Goal: Register for event/course

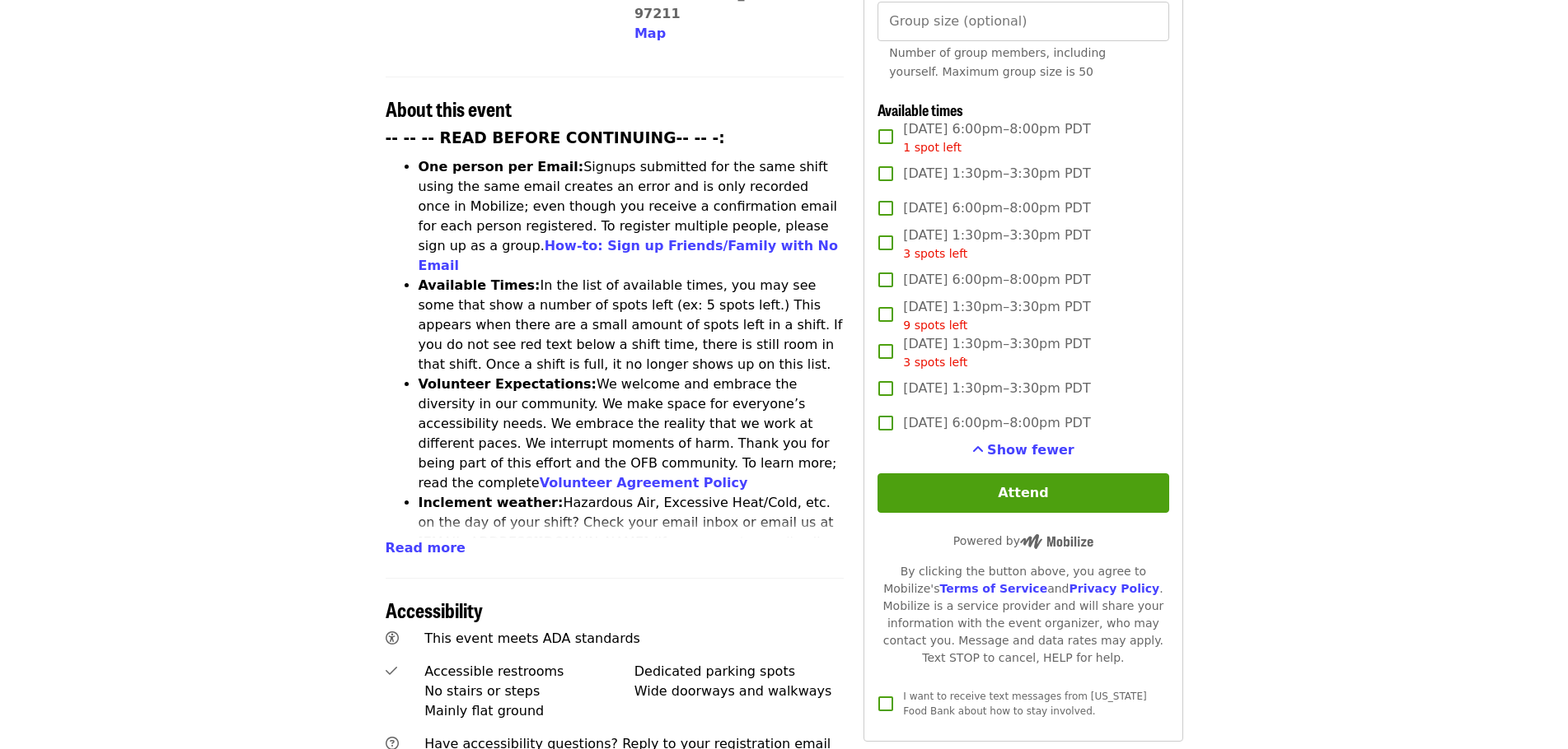
scroll to position [494, 0]
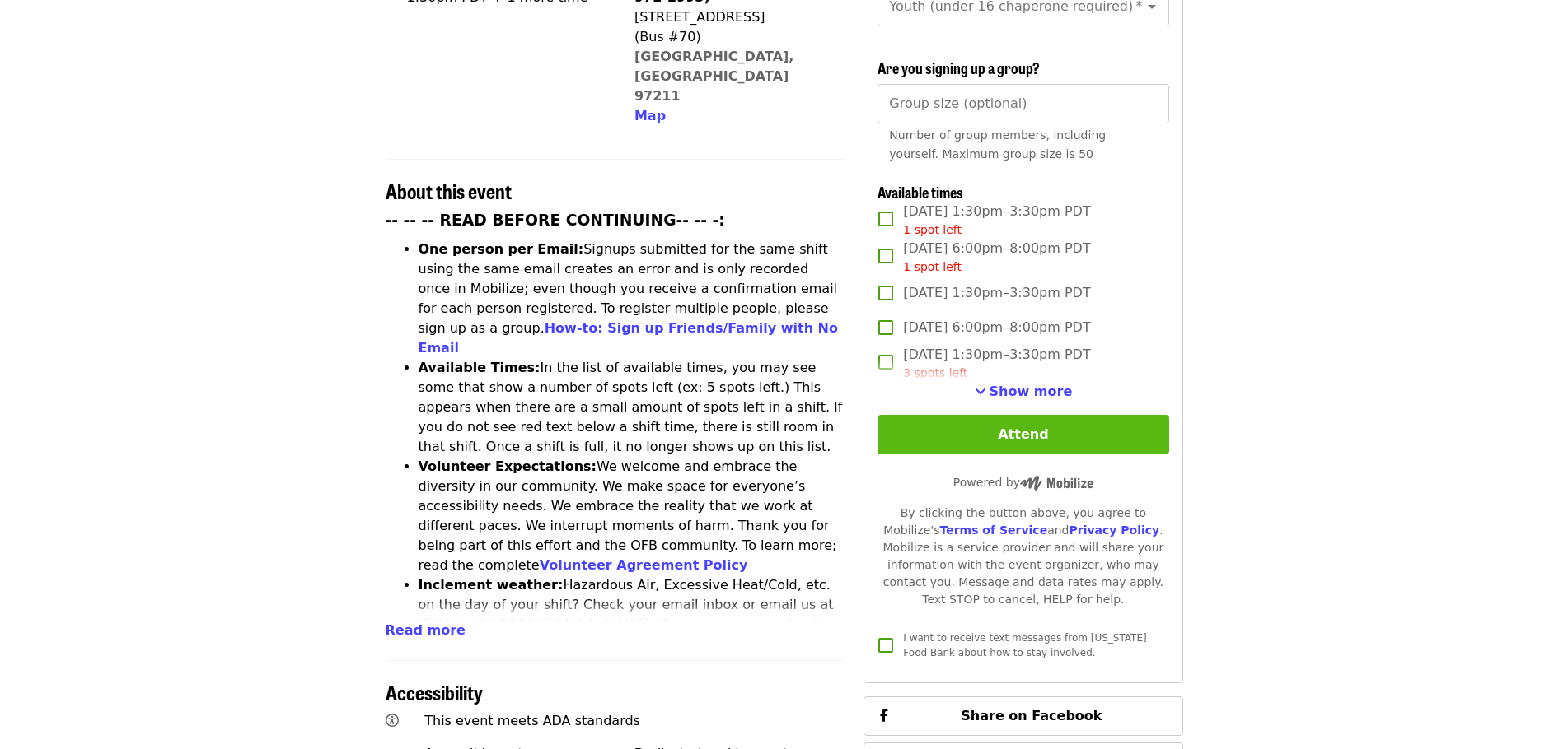
click at [921, 433] on button "Attend" at bounding box center [1022, 434] width 291 height 39
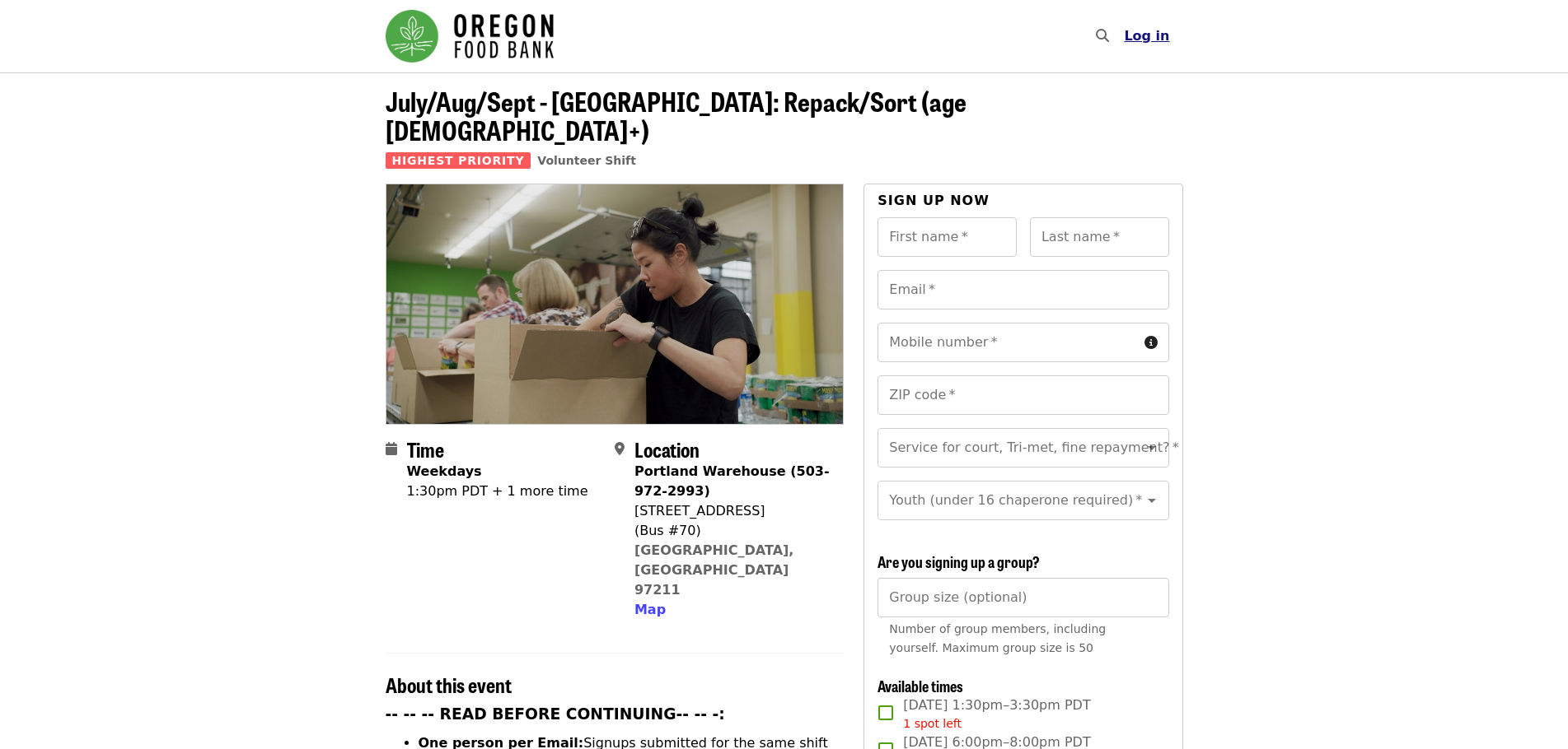
click at [1144, 38] on span "Log in" at bounding box center [1146, 36] width 45 height 16
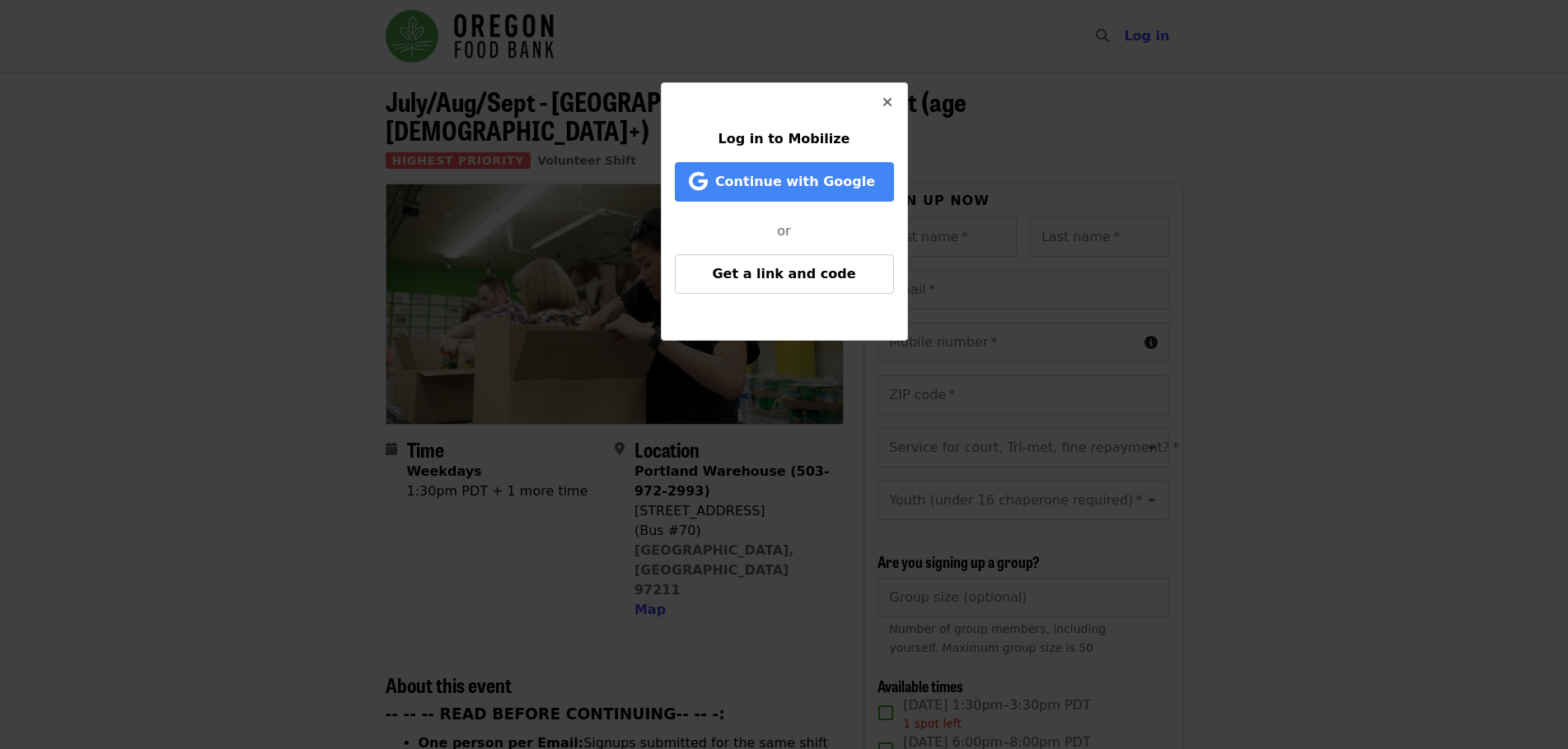
click at [886, 104] on icon "times icon" at bounding box center [887, 102] width 10 height 16
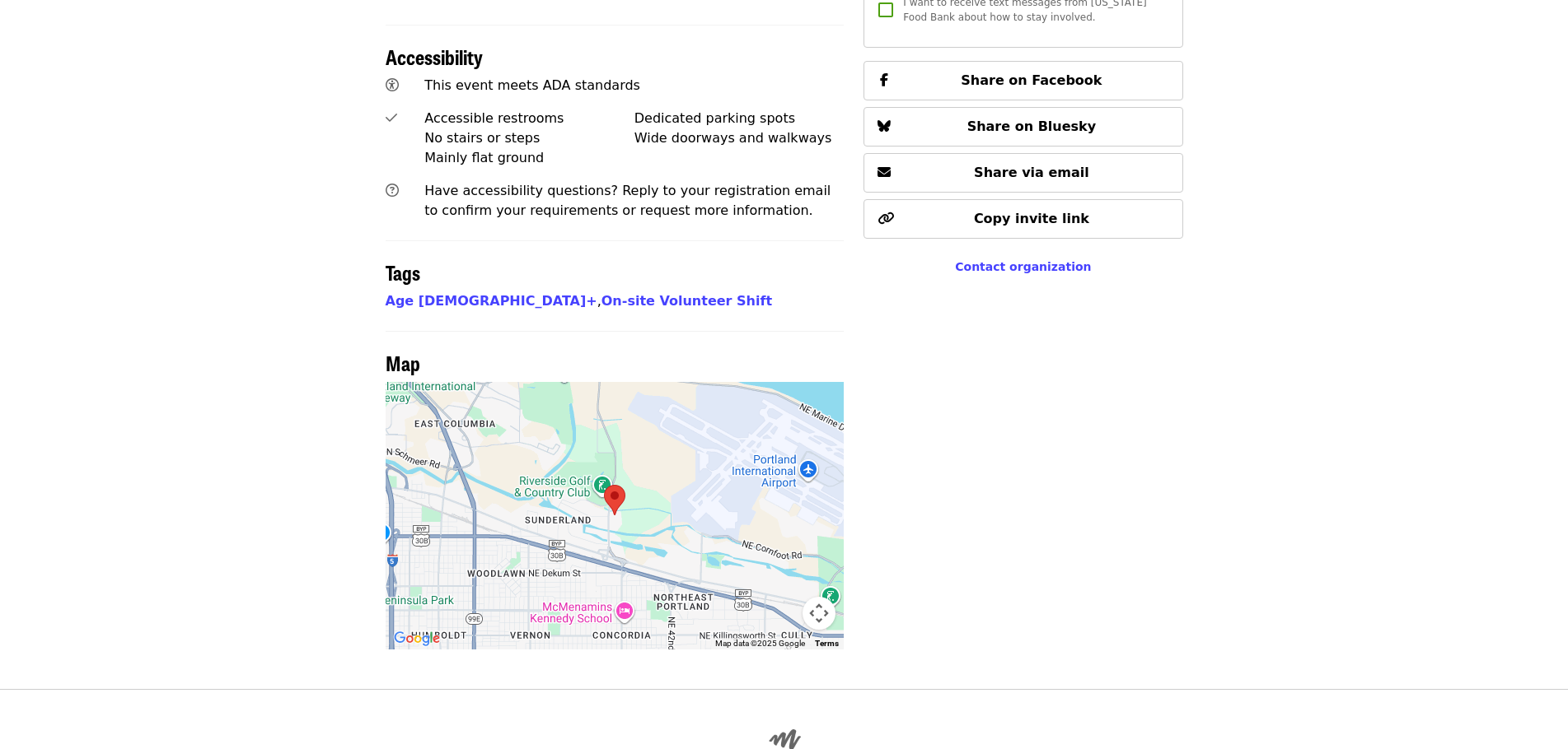
scroll to position [1047, 0]
